Goal: Information Seeking & Learning: Learn about a topic

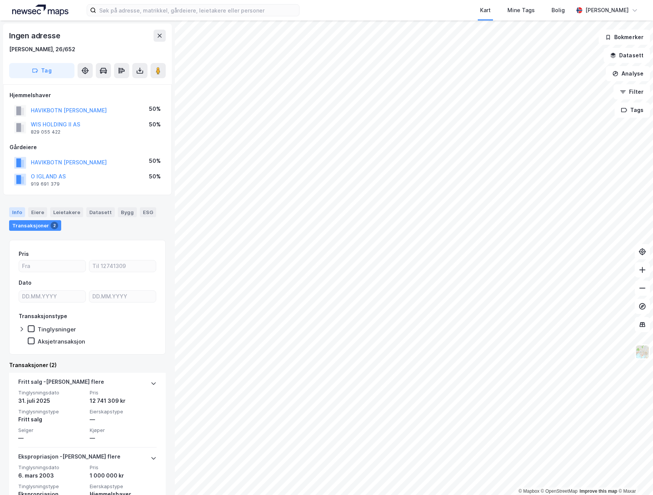
click at [15, 213] on div "Info" at bounding box center [17, 212] width 16 height 10
